Goal: Register for event/course

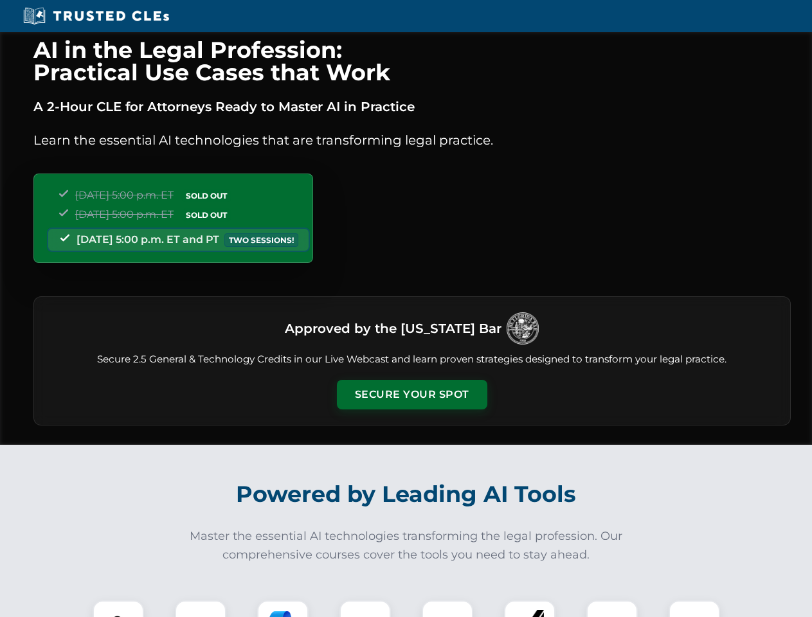
click at [411, 395] on button "Secure Your Spot" at bounding box center [412, 395] width 150 height 30
click at [118, 609] on img at bounding box center [118, 625] width 37 height 37
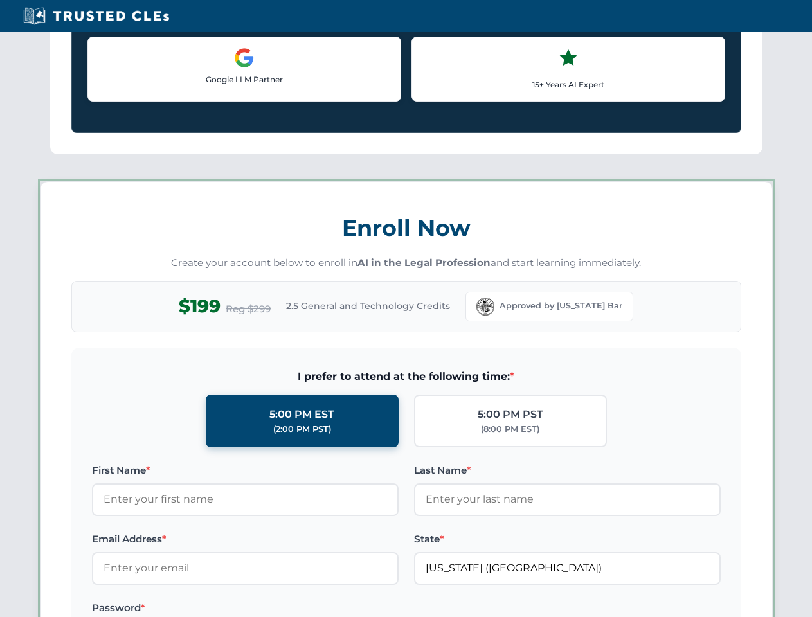
click at [201, 609] on label "Password *" at bounding box center [245, 607] width 307 height 15
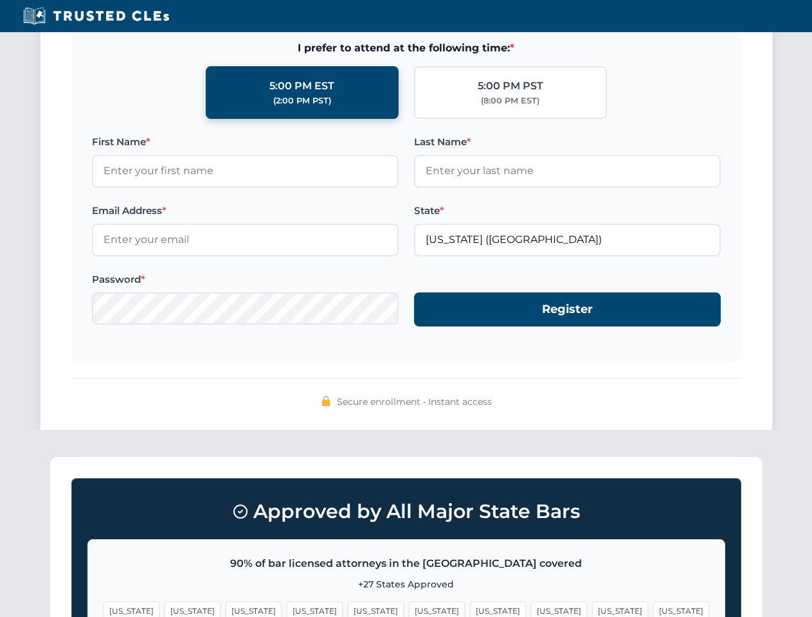
click at [470, 609] on span "[US_STATE]" at bounding box center [498, 611] width 56 height 19
click at [592, 609] on span "[US_STATE]" at bounding box center [620, 611] width 56 height 19
